Goal: Information Seeking & Learning: Understand process/instructions

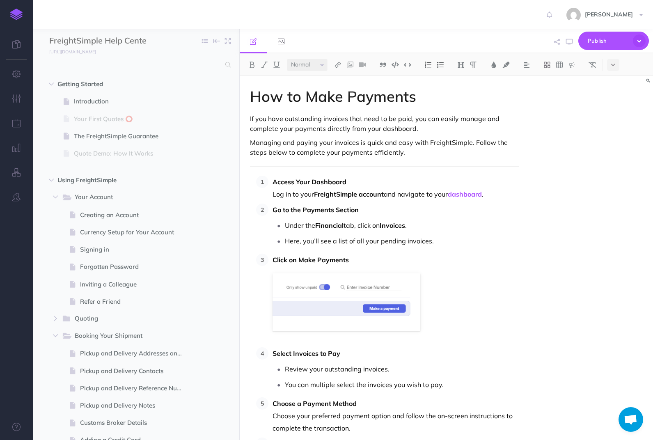
select select "null"
click at [59, 196] on button "button" at bounding box center [55, 197] width 15 height 10
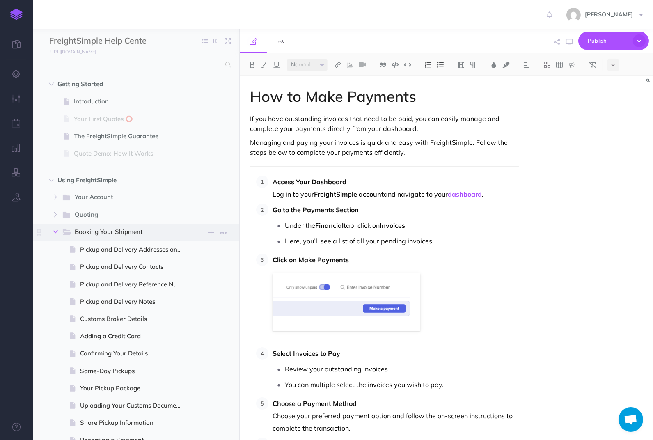
click at [55, 228] on button "button" at bounding box center [55, 232] width 15 height 10
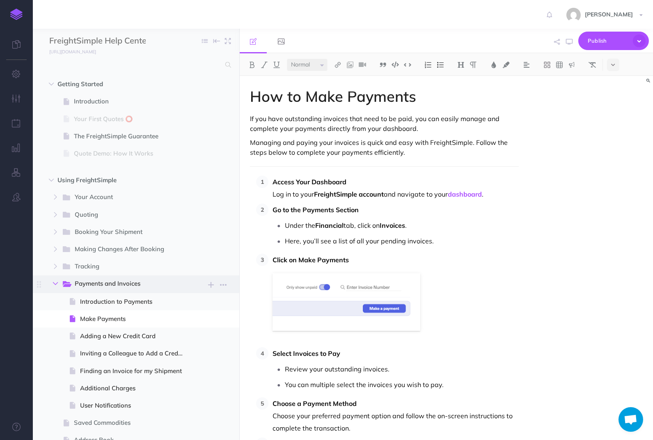
click at [55, 285] on icon "button" at bounding box center [55, 283] width 5 height 5
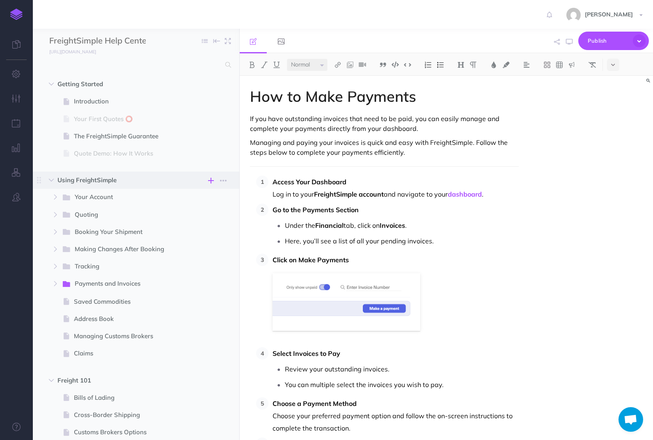
click at [213, 178] on icon "button" at bounding box center [211, 181] width 6 height 10
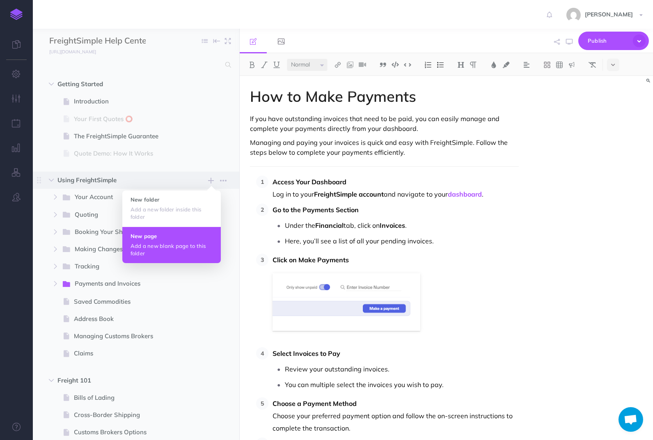
click at [166, 237] on h4 "New page" at bounding box center [172, 236] width 82 height 6
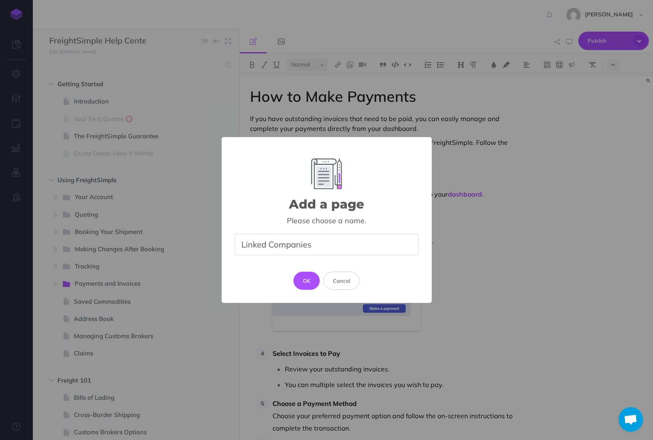
click at [237, 246] on input "Linked Companies" at bounding box center [327, 245] width 184 height 22
type input "Linked Companies"
click at [302, 281] on button "OK" at bounding box center [307, 281] width 27 height 18
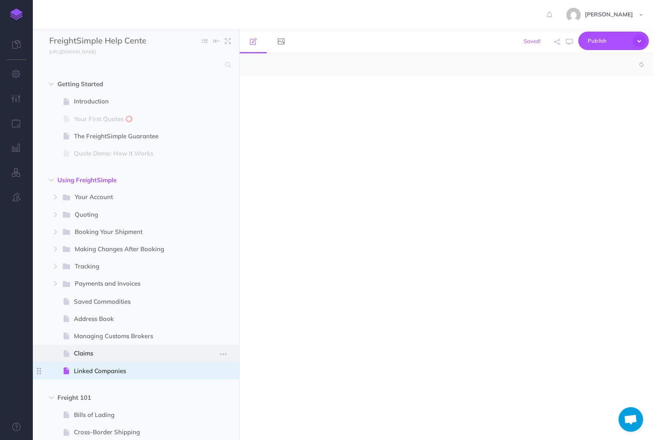
select select "null"
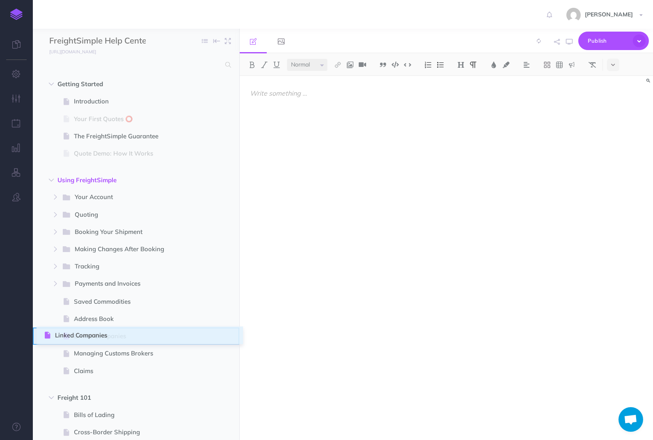
drag, startPoint x: 40, startPoint y: 371, endPoint x: 45, endPoint y: 336, distance: 35.7
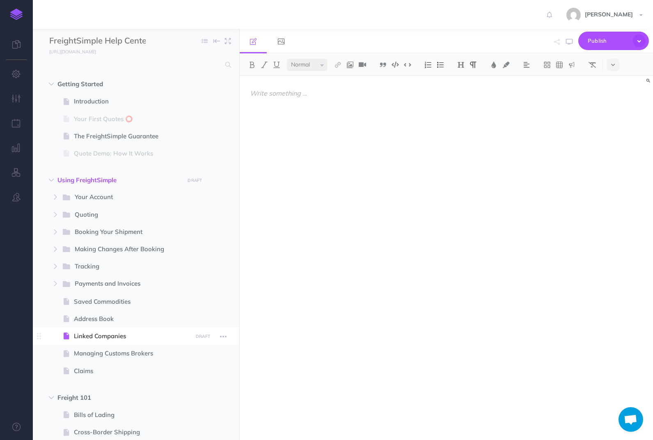
click at [114, 334] on span "Linked Companies" at bounding box center [132, 336] width 116 height 10
click at [401, 148] on div at bounding box center [385, 254] width 290 height 356
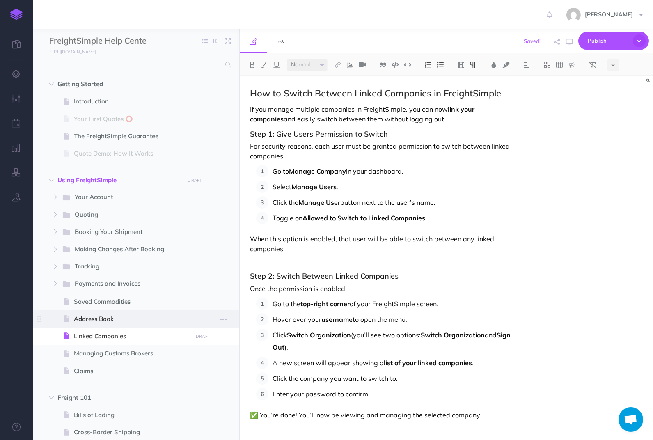
click at [107, 320] on span "Address Book" at bounding box center [132, 319] width 116 height 10
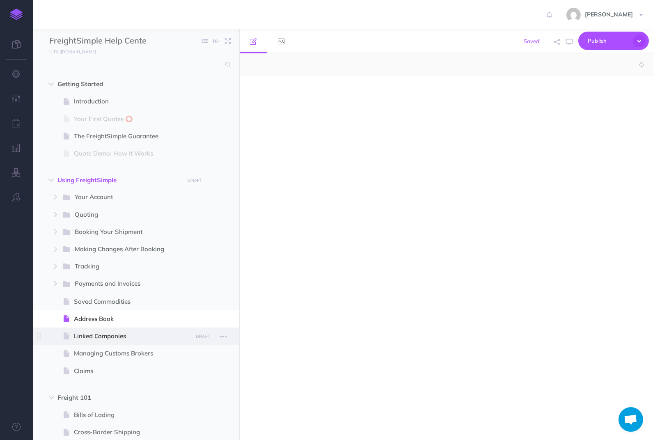
select select "null"
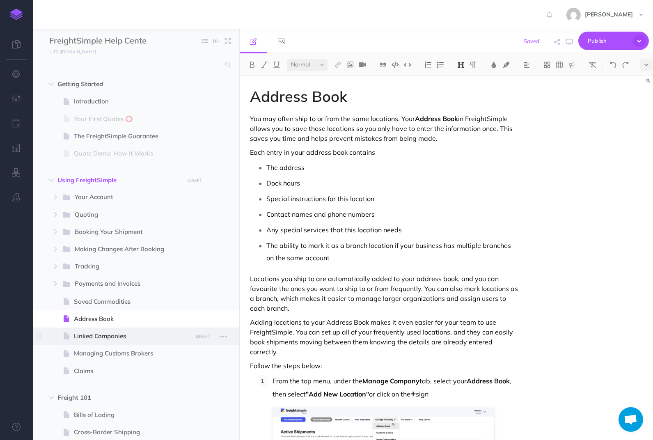
click at [109, 329] on span at bounding box center [136, 336] width 207 height 17
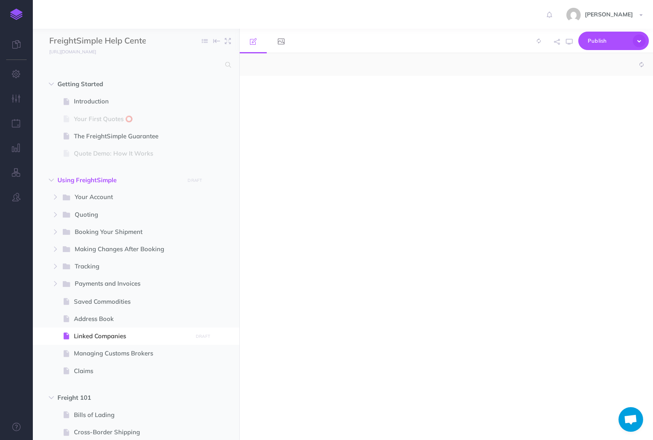
select select "null"
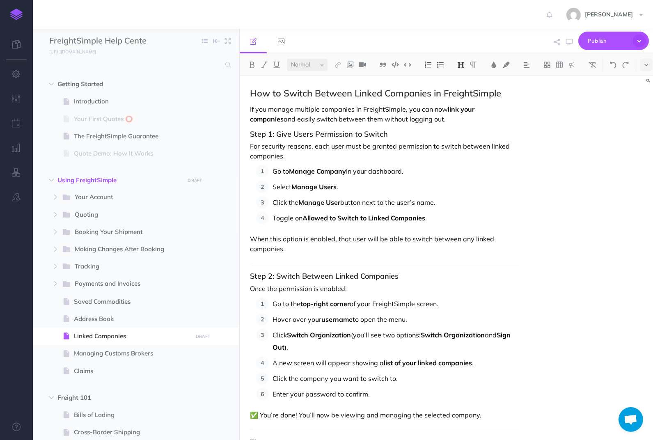
click at [305, 100] on div "How to Switch Between Linked Companies in FreightSimple If you manage multiple …" at bounding box center [385, 309] width 290 height 466
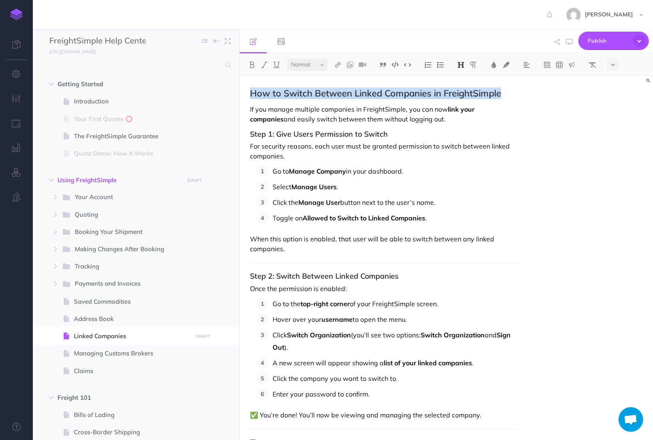
click at [304, 96] on h2 "How to Switch Between Linked Companies in FreightSimple" at bounding box center [384, 93] width 269 height 10
click at [305, 70] on select "Small Normal Large" at bounding box center [307, 65] width 41 height 12
click at [287, 59] on select "Small Normal Large" at bounding box center [307, 65] width 41 height 12
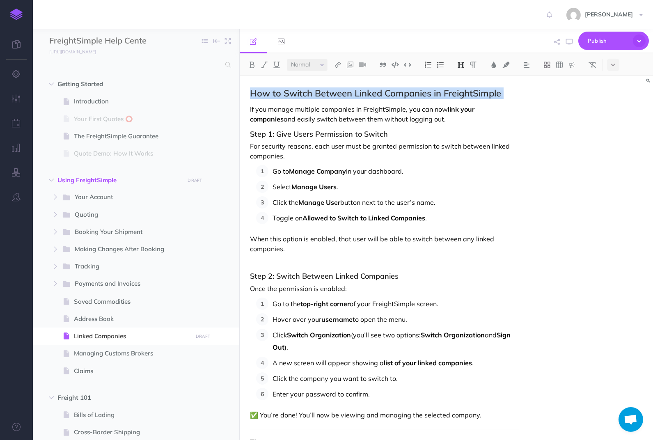
click at [458, 64] on img at bounding box center [461, 65] width 7 height 7
click at [458, 78] on button "H1" at bounding box center [461, 79] width 12 height 12
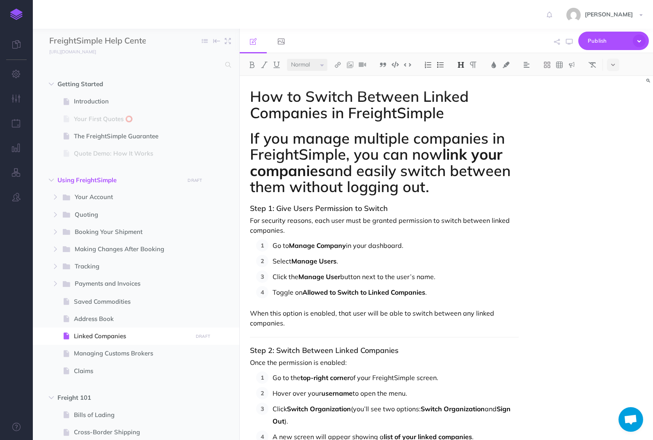
click at [390, 138] on h1 "If you manage multiple companies in FreightSimple, you can now link your compan…" at bounding box center [384, 162] width 269 height 65
click at [375, 160] on h1 "If you manage multiple companies in FreightSimple, you can now link your compan…" at bounding box center [384, 162] width 269 height 65
click at [461, 65] on img at bounding box center [461, 65] width 7 height 7
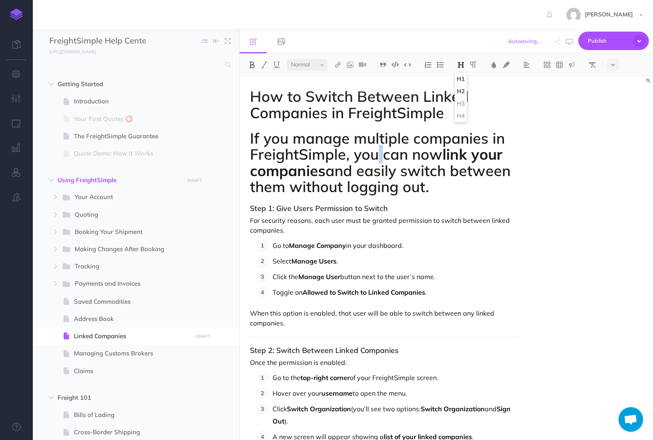
click at [465, 86] on button "H2" at bounding box center [461, 91] width 12 height 12
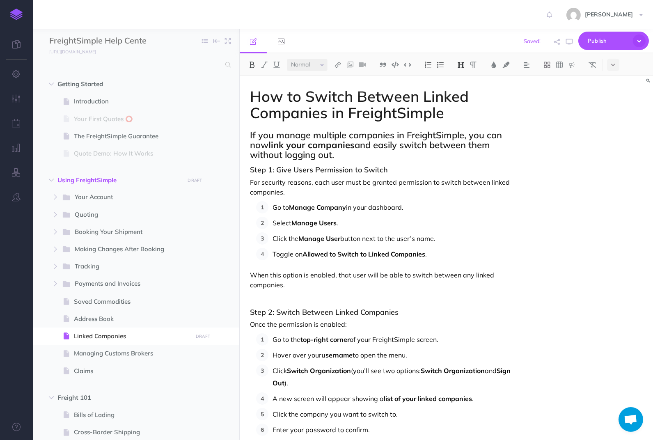
click at [419, 135] on h2 "If you manage multiple companies in FreightSimple, you can now link your compan…" at bounding box center [384, 145] width 269 height 30
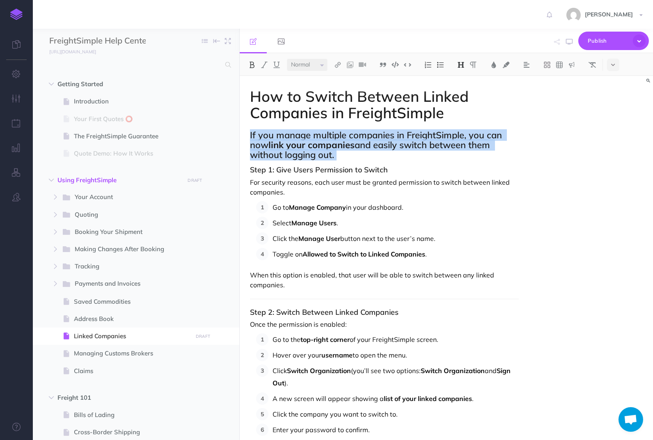
click at [419, 135] on h2 "If you manage multiple companies in FreightSimple, you can now link your compan…" at bounding box center [384, 145] width 269 height 30
click at [462, 68] on button at bounding box center [461, 65] width 12 height 12
click at [470, 67] on img at bounding box center [473, 65] width 7 height 7
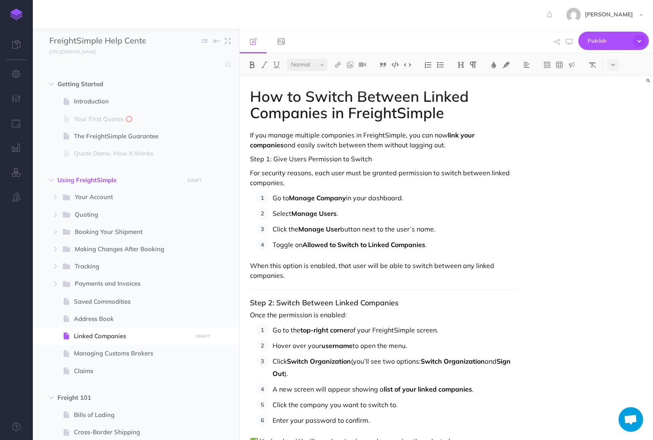
click at [409, 144] on p "If you manage multiple companies in FreightSimple, you can now link your compan…" at bounding box center [384, 140] width 269 height 20
click at [448, 133] on strong "link your companies" at bounding box center [363, 140] width 226 height 18
drag, startPoint x: 448, startPoint y: 133, endPoint x: 262, endPoint y: 148, distance: 186.3
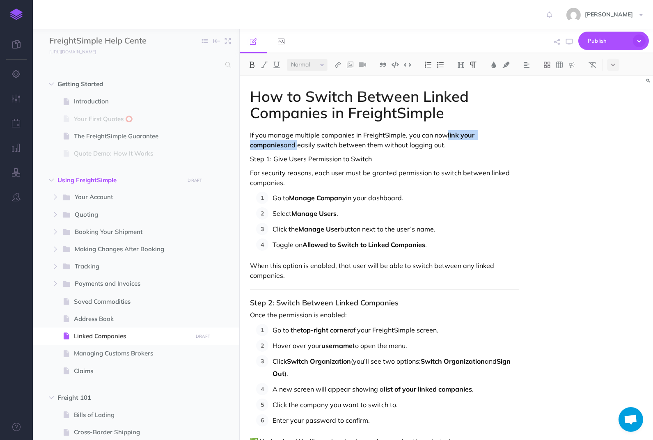
click at [262, 148] on p "If you manage multiple companies in FreightSimple, you can now link your compan…" at bounding box center [384, 140] width 269 height 20
click at [294, 163] on p "Step 1: Give Users Permission to Switch" at bounding box center [384, 159] width 269 height 10
click at [255, 156] on p "Step 1: Give Users Permission to Switch" at bounding box center [384, 159] width 269 height 10
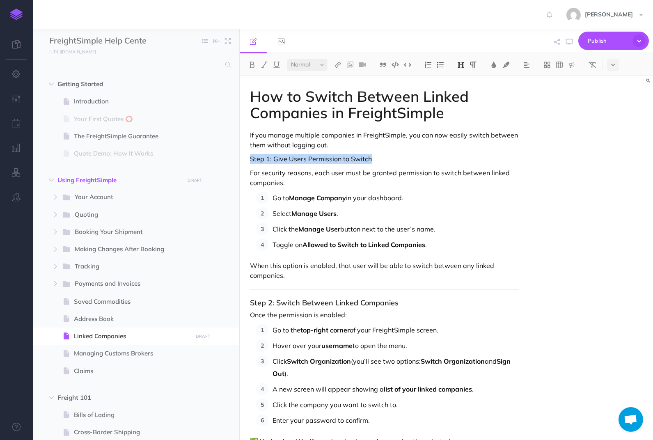
click at [458, 65] on img at bounding box center [461, 65] width 7 height 7
click at [458, 102] on button "H3" at bounding box center [461, 104] width 12 height 12
click at [441, 175] on p "For security reasons, each user must be granted permission to switch between li…" at bounding box center [384, 177] width 269 height 20
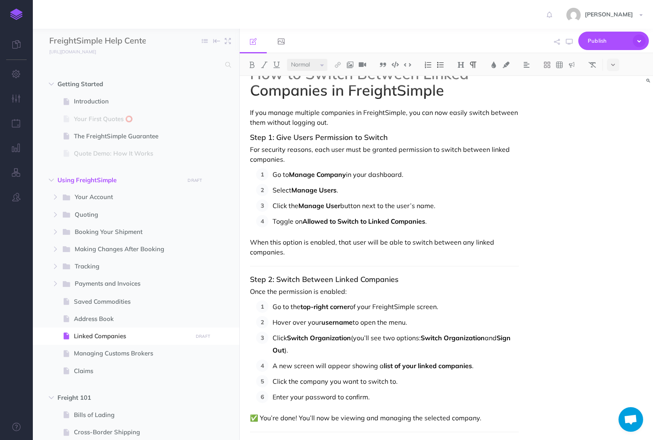
scroll to position [25, 0]
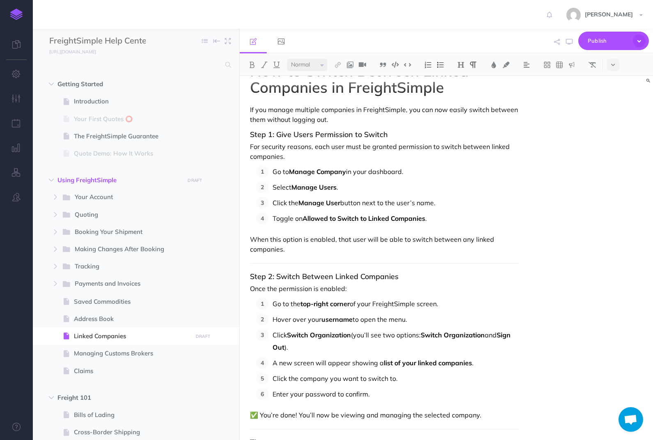
click at [395, 193] on ol "Go to Manage Company in your dashboard. Select Manage Users . Click the Manage …" at bounding box center [387, 195] width 263 height 59
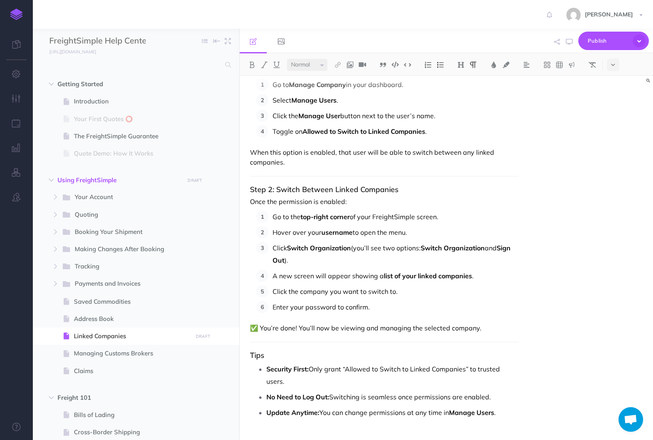
scroll to position [127, 0]
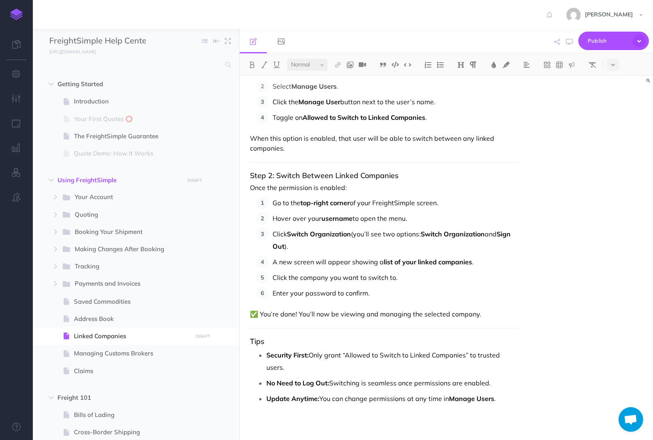
click at [487, 263] on p "A new screen will appear showing a list of your linked companies ." at bounding box center [396, 262] width 246 height 12
click at [472, 281] on p "Click the company you want to switch to." at bounding box center [396, 277] width 246 height 12
click at [472, 294] on p "Enter your password to confirm." at bounding box center [396, 293] width 246 height 12
click at [497, 308] on div "How to Switch Between Linked Companies in FreightSimple If you manage multiple …" at bounding box center [385, 195] width 290 height 492
click at [501, 314] on p "✅ You’re done! You’ll now be viewing and managing the selected company." at bounding box center [384, 314] width 269 height 10
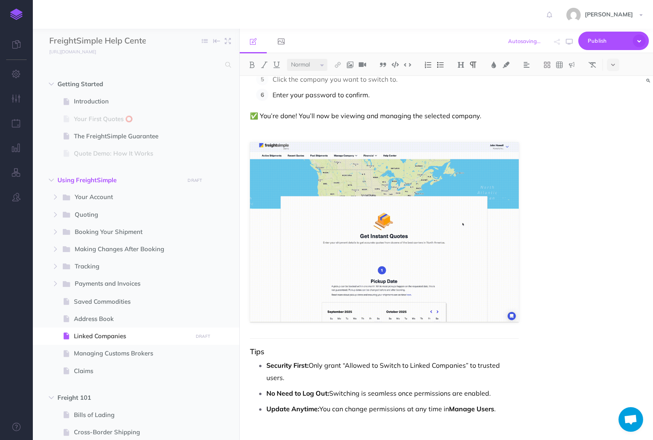
scroll to position [335, 0]
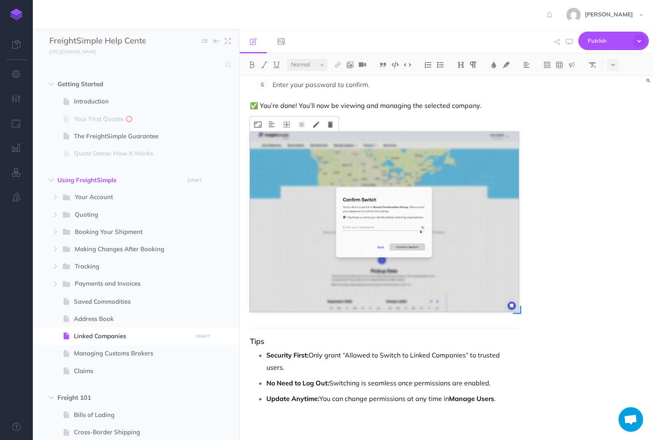
click at [318, 211] on img at bounding box center [384, 222] width 269 height 180
click at [330, 122] on icon at bounding box center [330, 125] width 5 height 6
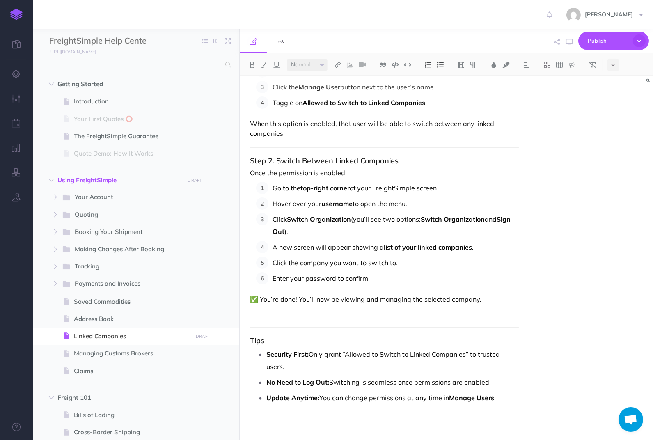
scroll to position [140, 0]
click at [492, 406] on div "How to Switch Between Linked Companies in FreightSimple If you manage multiple …" at bounding box center [385, 189] width 290 height 506
click at [429, 324] on div "How to Switch Between Linked Companies in FreightSimple If you manage multiple …" at bounding box center [385, 189] width 290 height 506
click at [428, 316] on p at bounding box center [384, 314] width 269 height 10
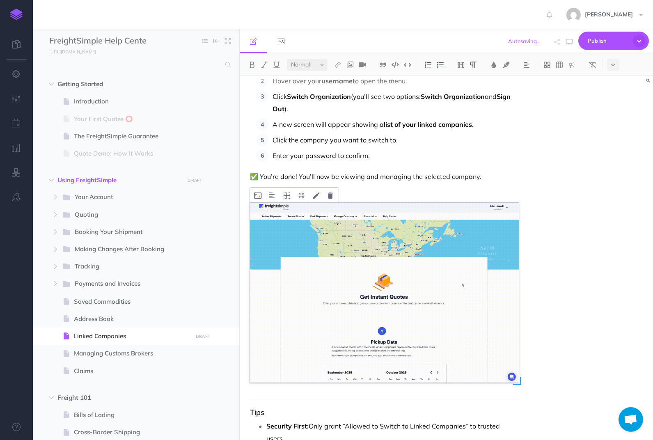
scroll to position [300, 0]
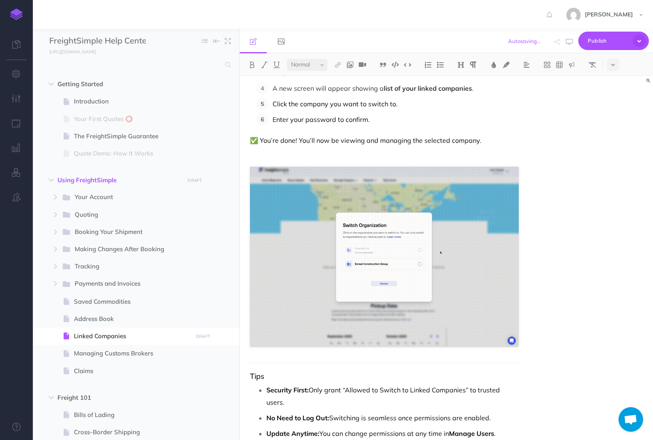
click at [413, 158] on p at bounding box center [384, 155] width 269 height 10
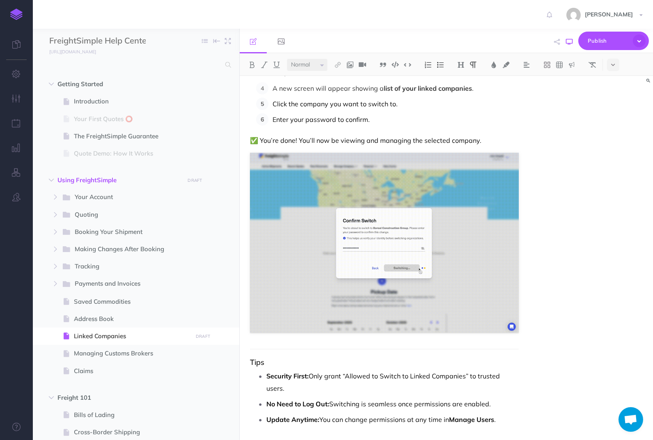
click at [570, 46] on button "button" at bounding box center [569, 42] width 11 height 24
click at [307, 222] on img at bounding box center [384, 243] width 269 height 180
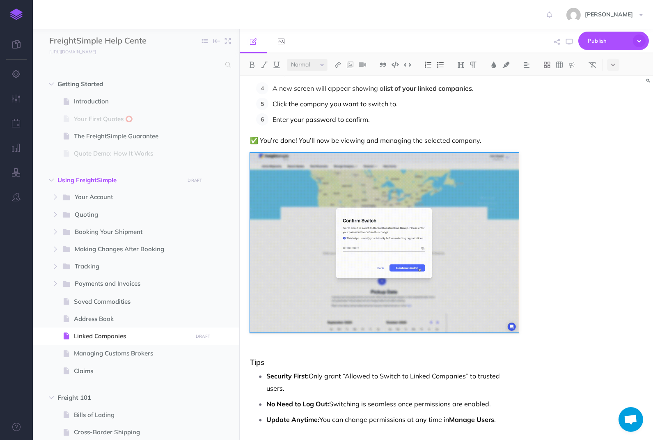
click at [333, 147] on div "How to Switch Between Linked Companies in FreightSimple If you manage multiple …" at bounding box center [385, 119] width 290 height 686
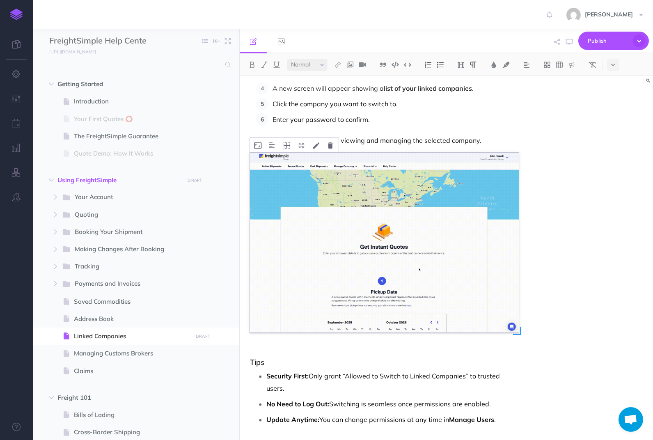
click at [333, 159] on img at bounding box center [384, 243] width 269 height 180
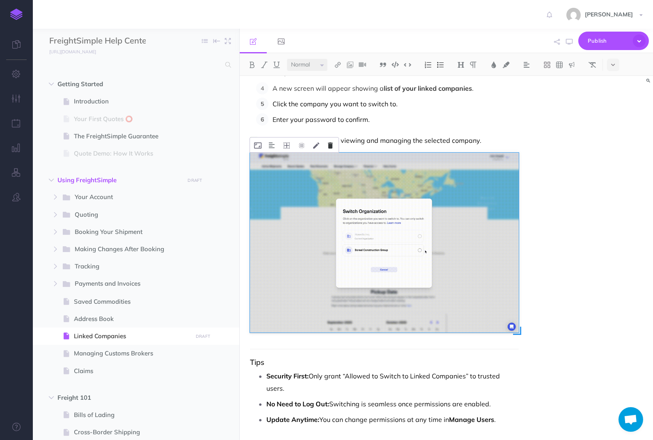
click at [332, 146] on icon at bounding box center [330, 146] width 5 height 6
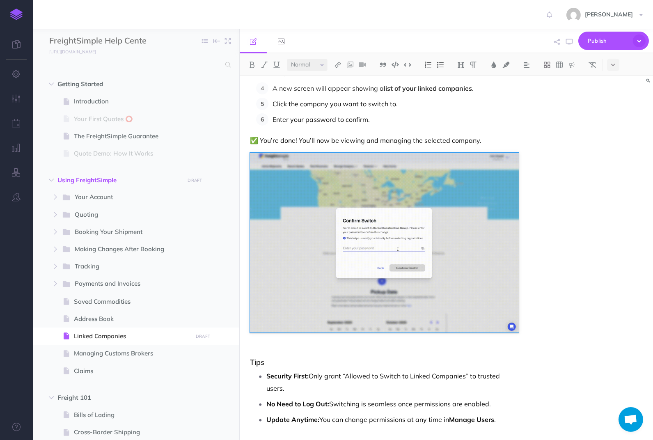
scroll to position [127, 0]
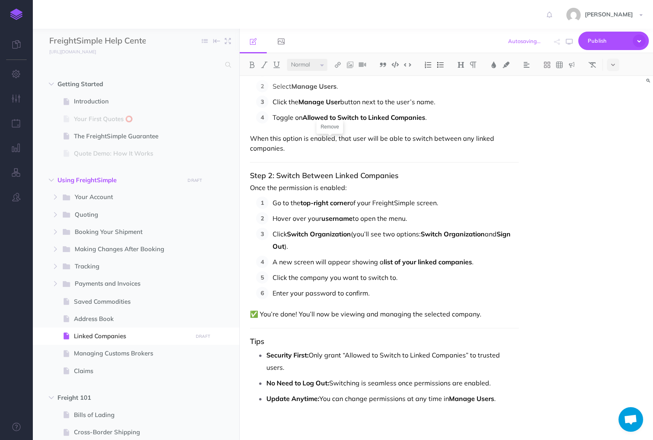
click at [492, 323] on div "How to Switch Between Linked Companies in FreightSimple If you manage multiple …" at bounding box center [385, 195] width 290 height 492
click at [492, 318] on p "✅ You’re done! You’ll now be viewing and managing the selected company." at bounding box center [384, 314] width 269 height 10
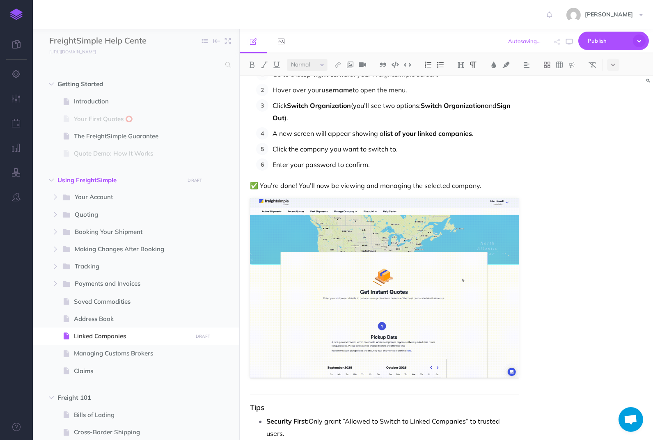
scroll to position [321, 0]
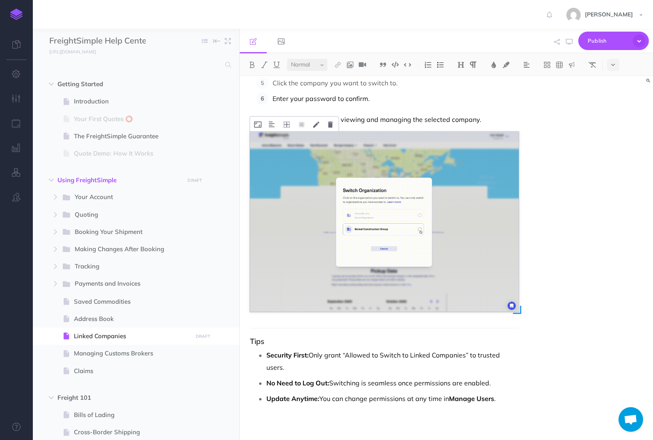
click at [338, 242] on img at bounding box center [384, 222] width 269 height 180
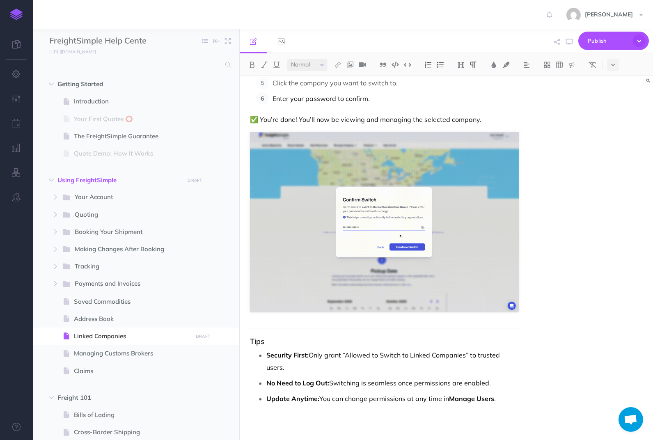
click at [327, 129] on div "How to Switch Between Linked Companies in FreightSimple If you manage multiple …" at bounding box center [385, 98] width 290 height 686
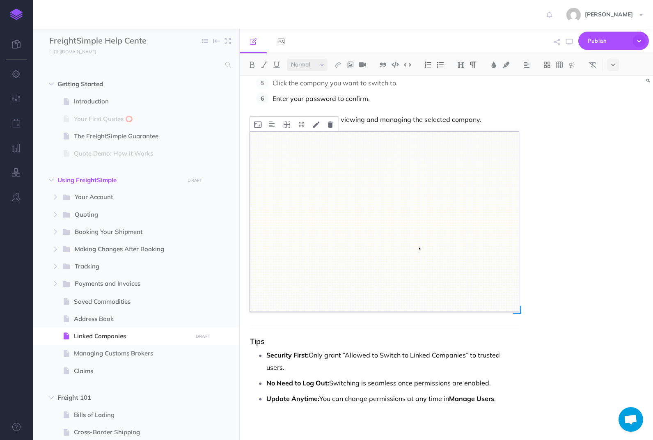
click at [329, 134] on img at bounding box center [384, 222] width 269 height 180
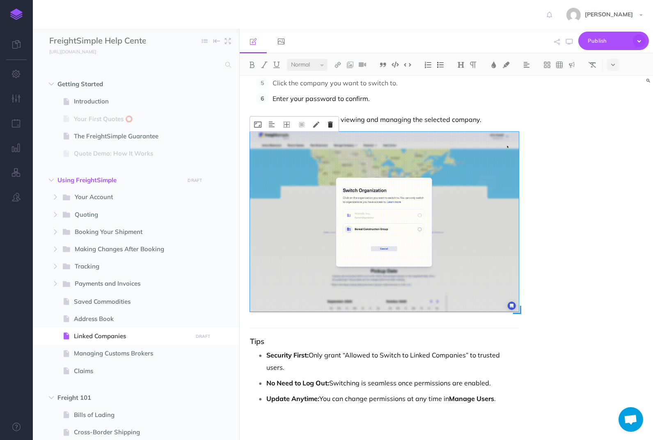
click at [329, 127] on icon at bounding box center [330, 125] width 5 height 6
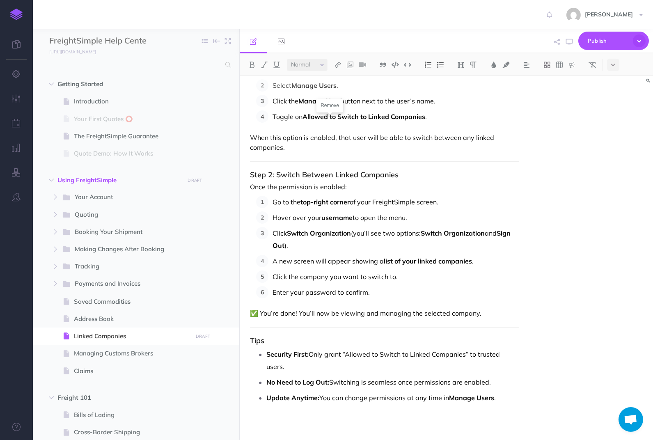
scroll to position [127, 0]
click at [484, 325] on div "How to Switch Between Linked Companies in FreightSimple If you manage multiple …" at bounding box center [385, 195] width 290 height 492
click at [484, 319] on div "How to Switch Between Linked Companies in FreightSimple If you manage multiple …" at bounding box center [385, 195] width 290 height 492
click at [485, 313] on p "✅ You’re done! You’ll now be viewing and managing the selected company." at bounding box center [384, 314] width 269 height 10
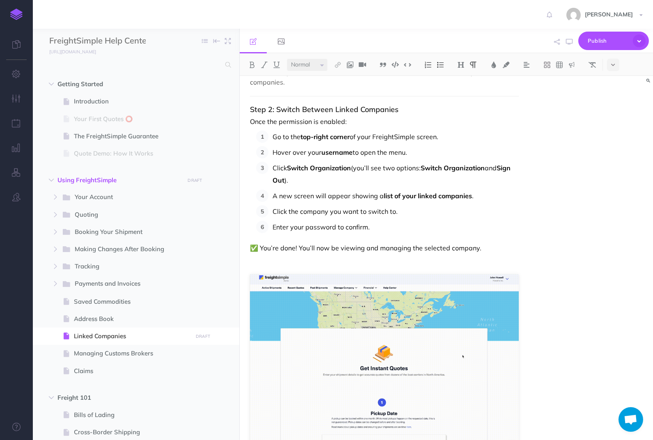
scroll to position [193, 0]
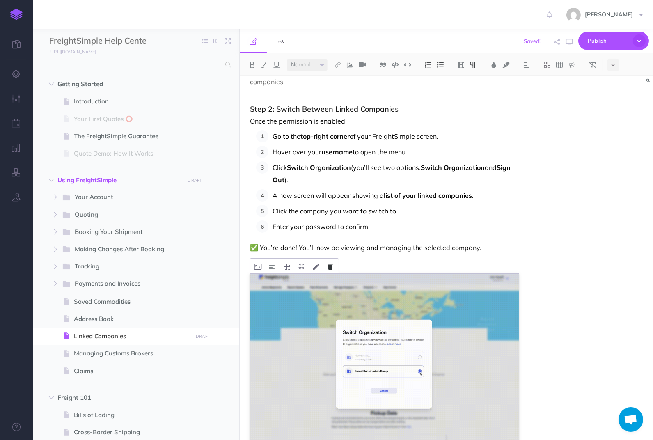
click at [332, 267] on icon at bounding box center [330, 267] width 5 height 6
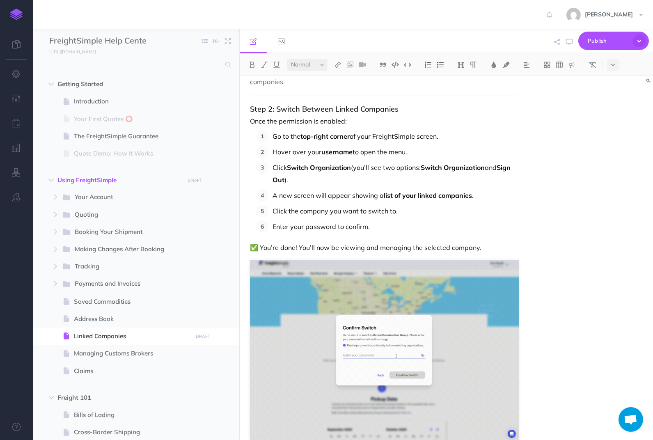
click at [549, 287] on div "How to Switch Between Linked Companies in FreightSimple If you manage multiple …" at bounding box center [447, 258] width 414 height 364
click at [577, 50] on div "Publish This page Publish the currently selected page draft. Publish Publish al…" at bounding box center [513, 41] width 272 height 25
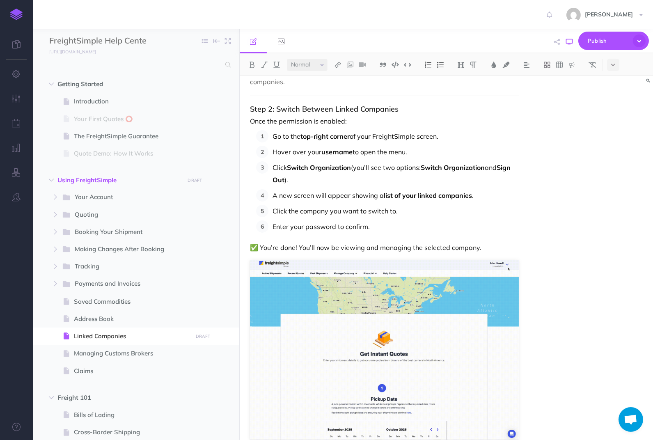
click at [574, 44] on button "button" at bounding box center [569, 42] width 11 height 24
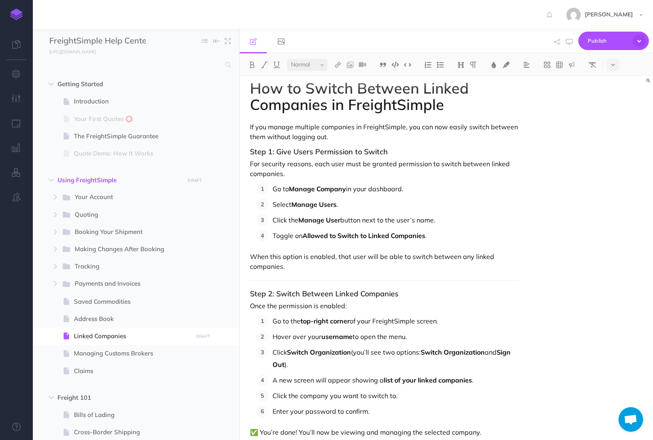
scroll to position [0, 0]
